Goal: Transaction & Acquisition: Subscribe to service/newsletter

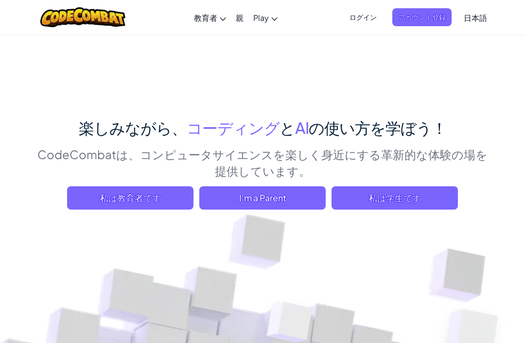
click at [440, 203] on span "私は学生です" at bounding box center [394, 198] width 126 height 23
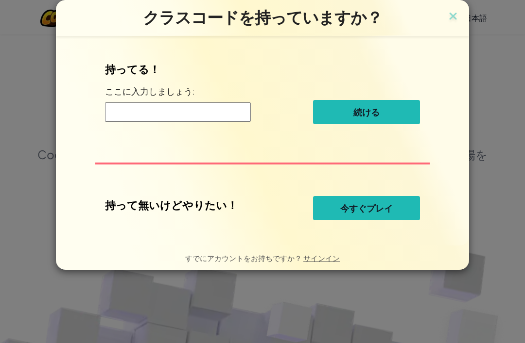
click at [403, 214] on button "今すぐプレイ" at bounding box center [366, 208] width 107 height 24
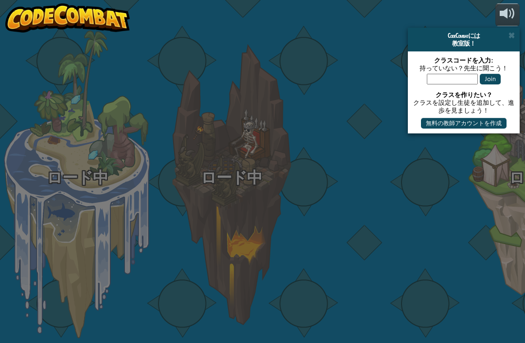
select select "ja"
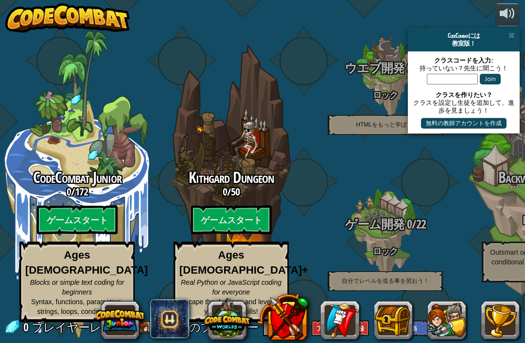
click at [514, 32] on span at bounding box center [511, 36] width 6 height 8
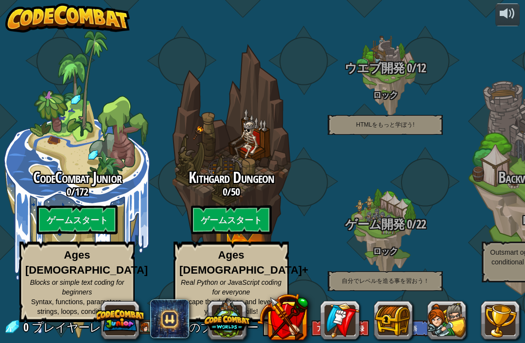
click at [63, 169] on span "CodeCombat Junior" at bounding box center [77, 177] width 88 height 21
select select "ja"
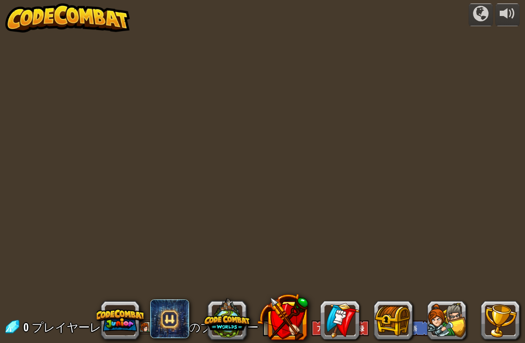
select select "ja"
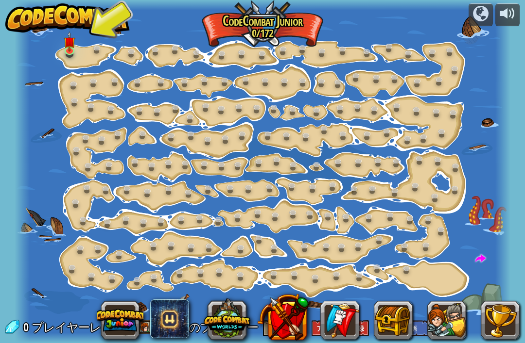
click at [481, 15] on div at bounding box center [481, 14] width 16 height 16
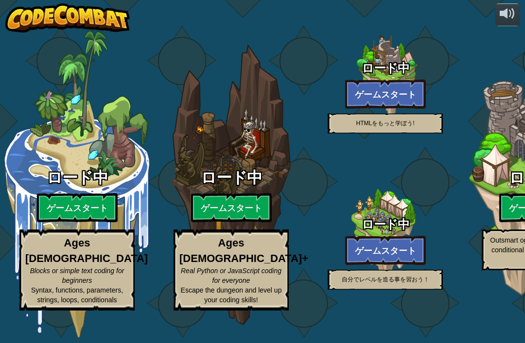
select select "ja"
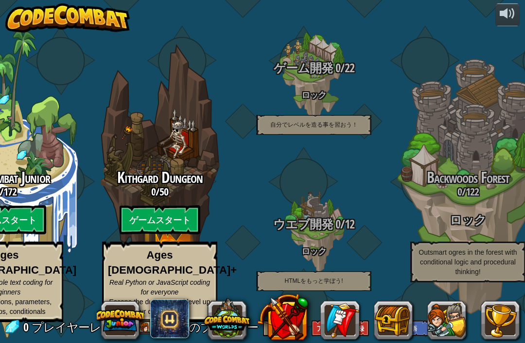
scroll to position [0, 81]
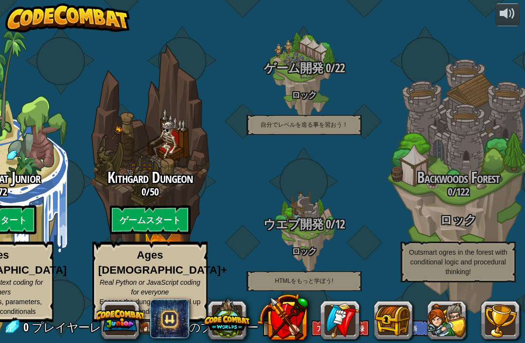
click at [168, 158] on div "Kithgard Dungeon 0 / 50 ゲームスタート Ages [DEMOGRAPHIC_DATA]+ Real Python or JavaScr…" at bounding box center [150, 185] width 154 height 308
select select "ja"
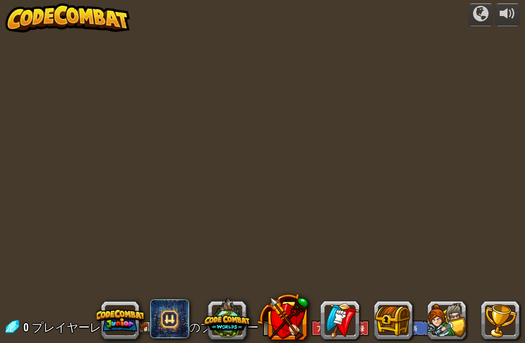
select select "ja"
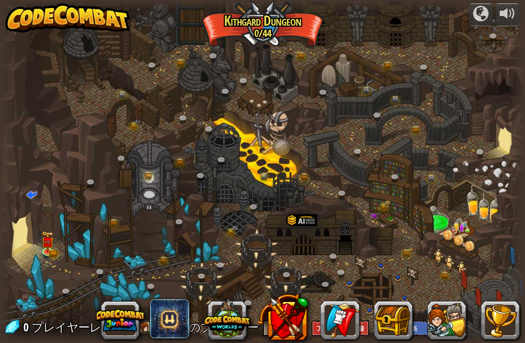
click at [477, 11] on div at bounding box center [481, 14] width 16 height 16
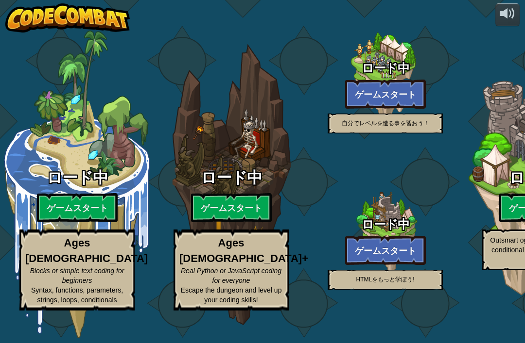
select select "ja"
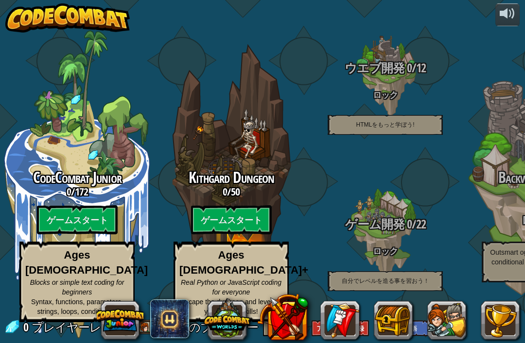
click at [214, 148] on div "Kithgard Dungeon 0 / 50 ゲームスタート Ages [DEMOGRAPHIC_DATA]+ Real Python or JavaScr…" at bounding box center [231, 185] width 154 height 308
select select "ja"
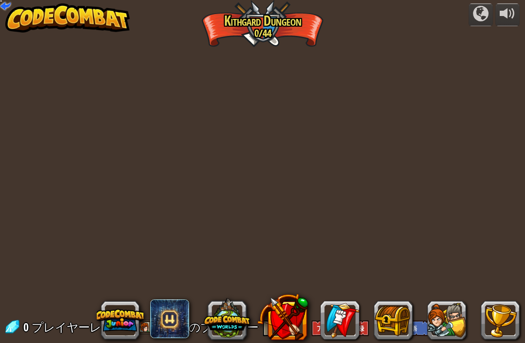
select select "ja"
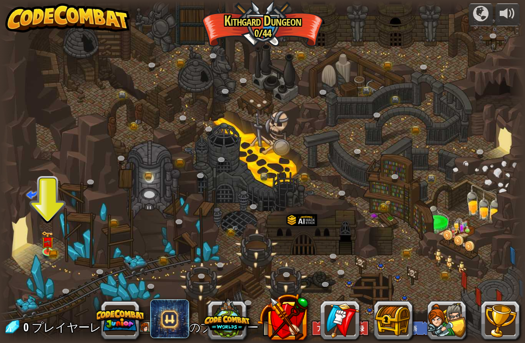
click at [38, 245] on div at bounding box center [262, 171] width 525 height 343
click at [47, 249] on img at bounding box center [47, 241] width 13 height 21
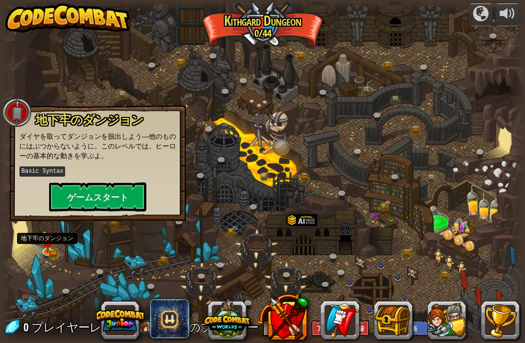
click at [85, 189] on button "ゲームスタート" at bounding box center [97, 197] width 97 height 29
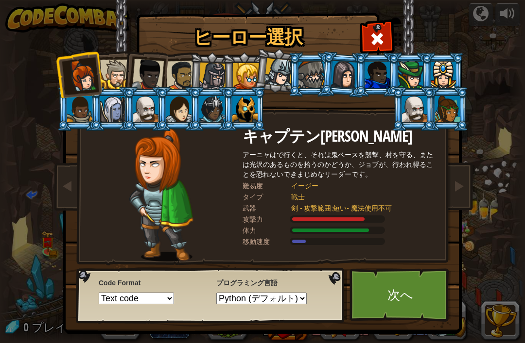
click at [104, 68] on div at bounding box center [115, 75] width 30 height 30
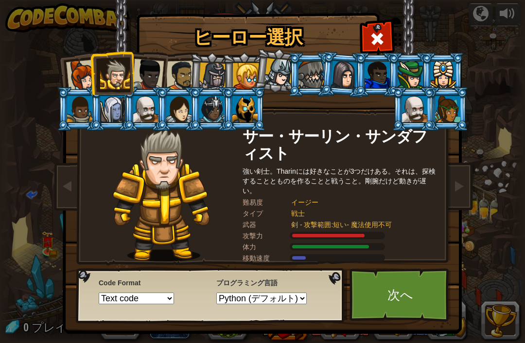
click at [73, 63] on div at bounding box center [82, 76] width 32 height 32
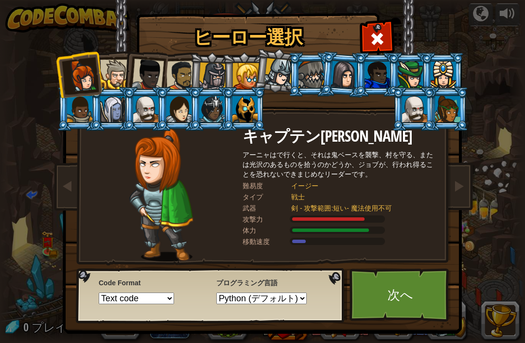
click at [175, 114] on div at bounding box center [178, 109] width 25 height 26
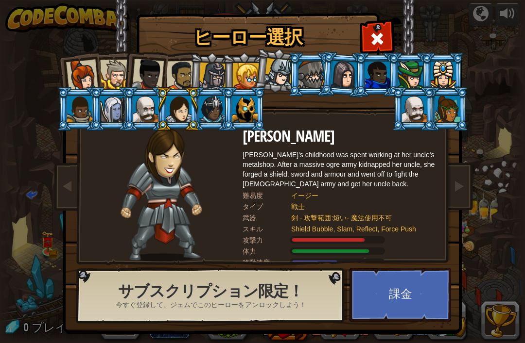
click at [207, 110] on div at bounding box center [211, 109] width 25 height 26
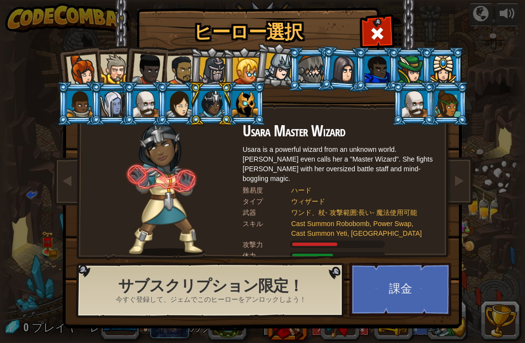
scroll to position [5, 0]
click at [173, 105] on div at bounding box center [178, 104] width 25 height 26
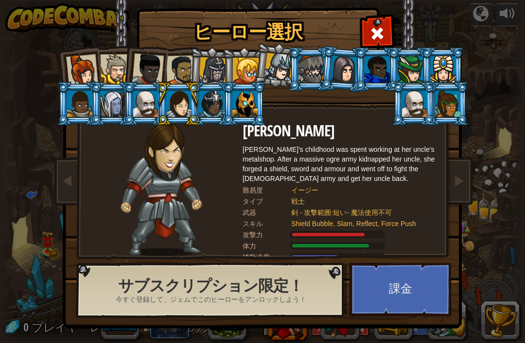
click at [178, 102] on div at bounding box center [178, 104] width 25 height 26
click at [448, 106] on div at bounding box center [447, 104] width 25 height 26
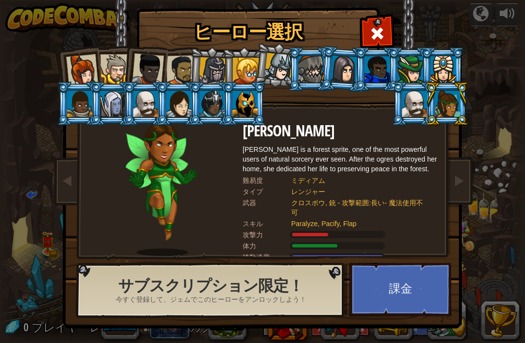
click at [170, 93] on div at bounding box center [178, 104] width 25 height 26
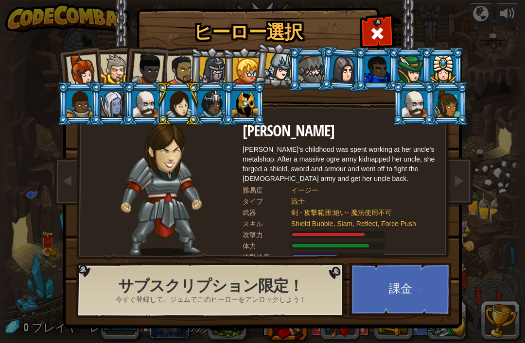
click at [411, 65] on div at bounding box center [409, 69] width 25 height 26
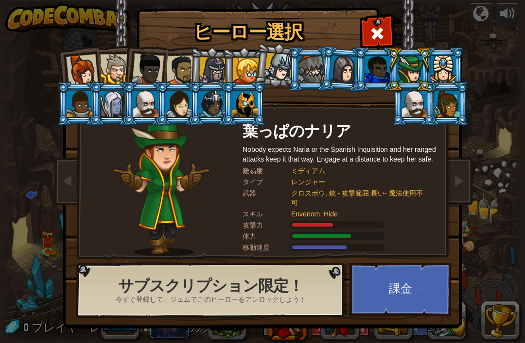
click at [170, 100] on div at bounding box center [178, 104] width 25 height 26
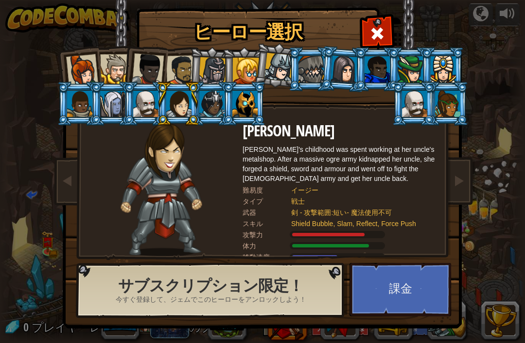
click at [395, 291] on button "課金" at bounding box center [400, 289] width 102 height 53
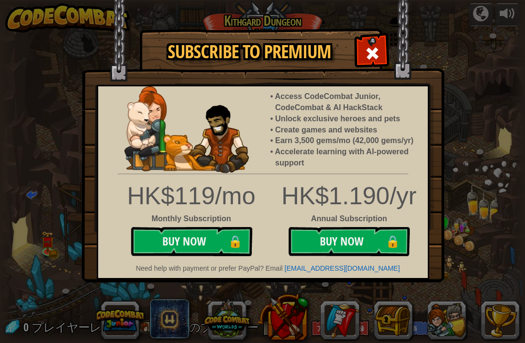
click at [384, 47] on div at bounding box center [372, 52] width 31 height 31
